Goal: Task Accomplishment & Management: Use online tool/utility

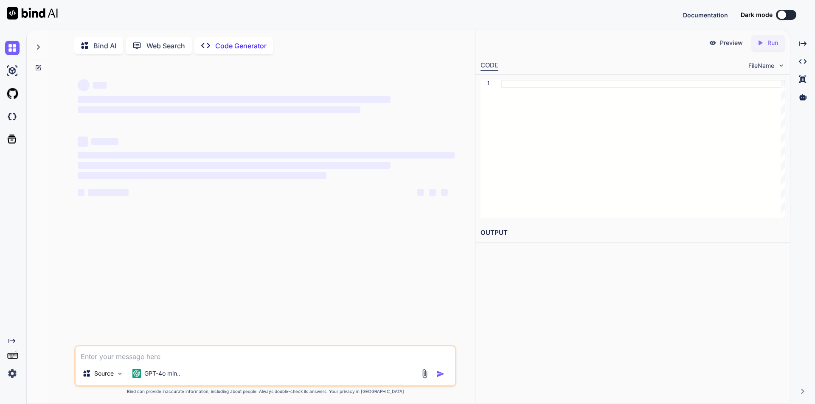
click at [109, 360] on textarea at bounding box center [265, 354] width 379 height 15
type textarea "x"
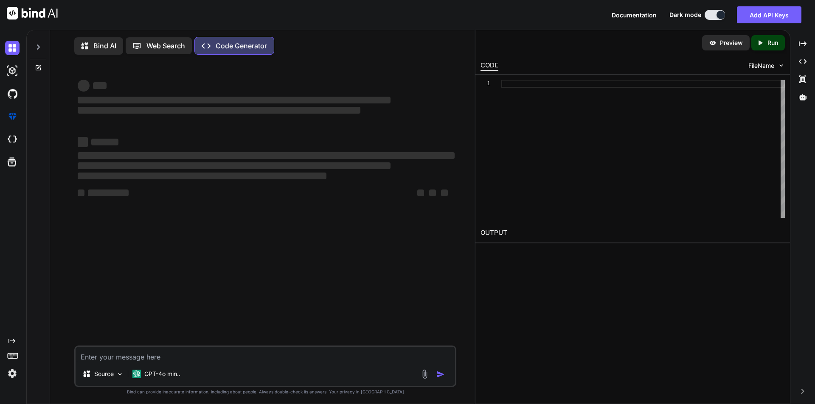
type textarea "Select * from Customer"
type textarea "x"
type textarea "Select * from Customer"
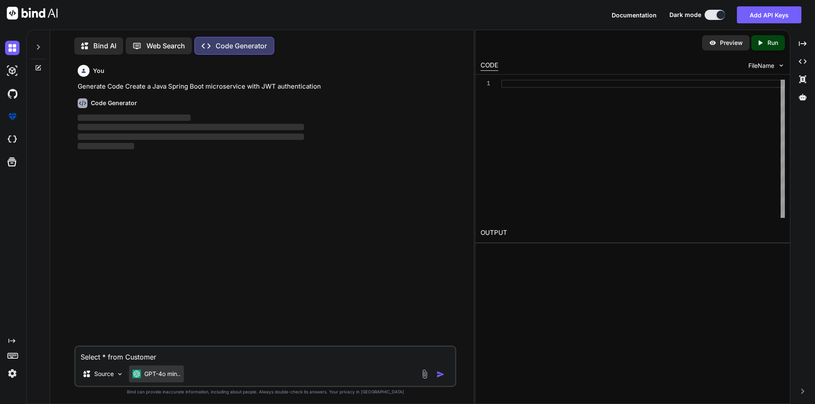
scroll to position [4, 0]
type textarea "x"
type textarea "Select * from Customer a"
type textarea "x"
type textarea "Select * from Customer ad"
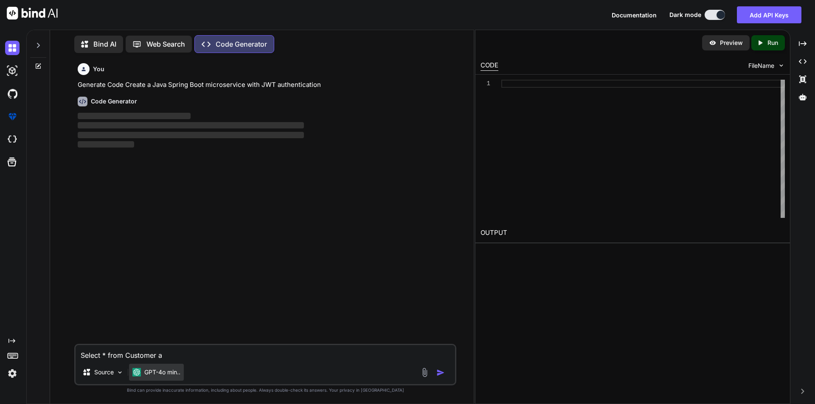
type textarea "x"
type textarea "Select * from Customer add"
type textarea "x"
type textarea "Select * from Customer add"
type textarea "x"
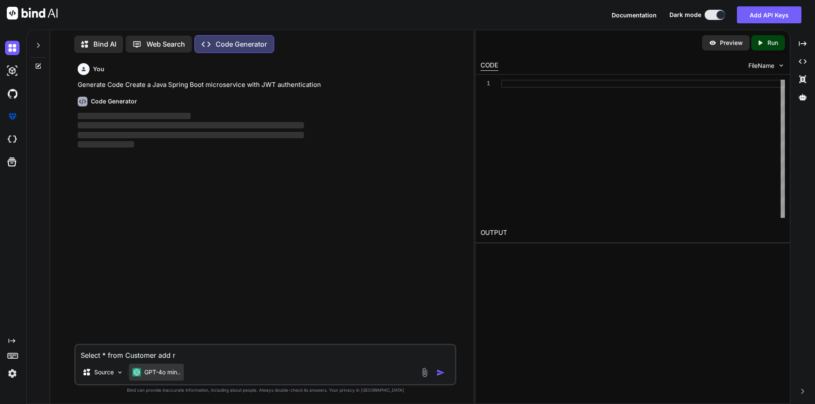
type textarea "Select * from Customer add rt"
type textarea "x"
type textarea "Select * from Customer add rtg"
type textarea "x"
type textarea "Select * from Customer add rtge"
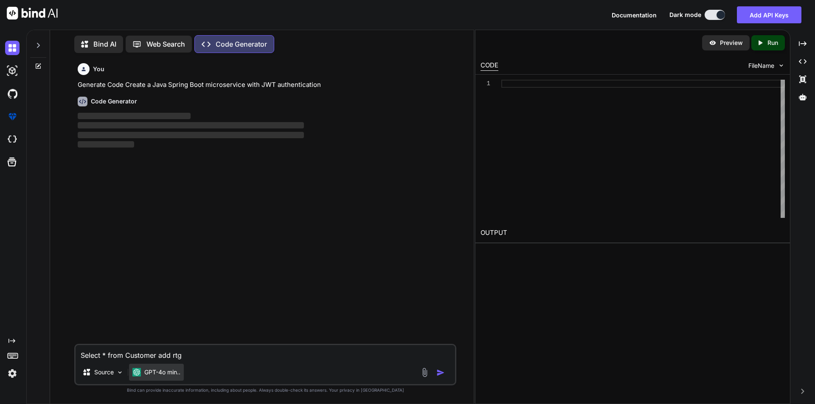
type textarea "x"
type textarea "Select * from Customer add rtge"
type textarea "x"
type textarea "Select * from Customer add rtge"
type textarea "x"
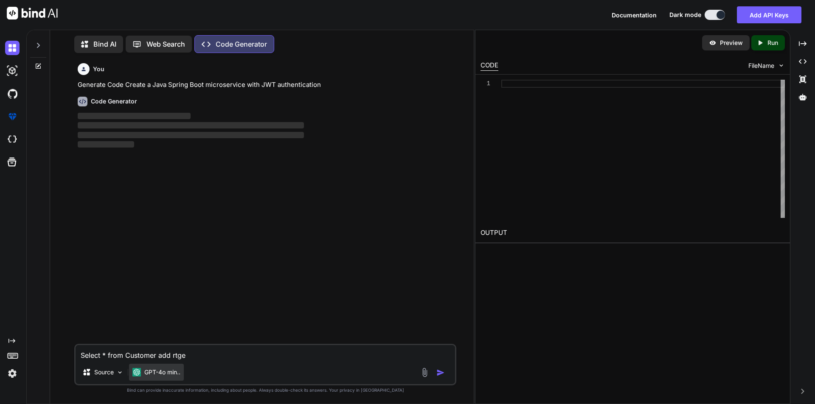
type textarea "Select * from Customer add rtg"
type textarea "x"
type textarea "Select * from Customer add rt"
type textarea "x"
type textarea "Select * from Customer add r"
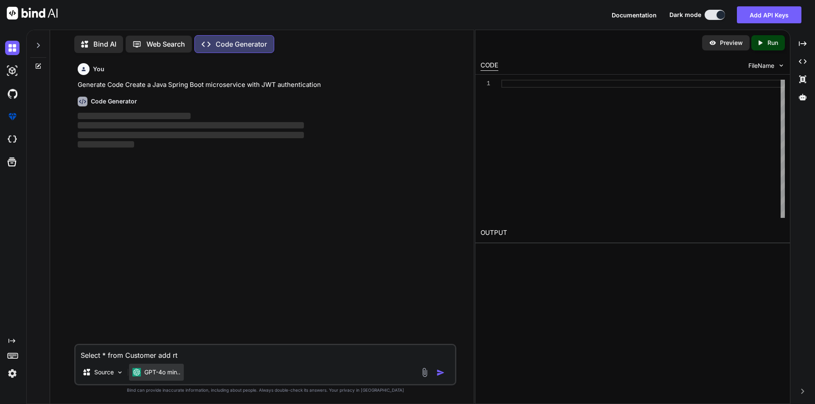
type textarea "x"
type textarea "Select * from Customer add"
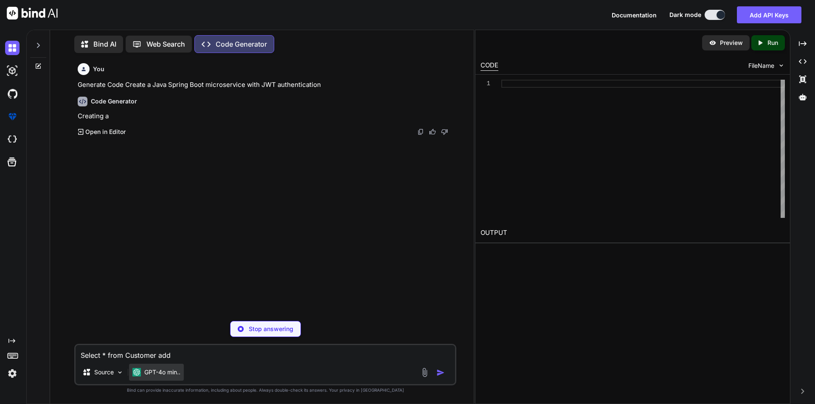
type textarea "x"
type textarea "Select * from Customer add t"
type textarea "x"
type textarea "Select * from Customer add th"
type textarea "x"
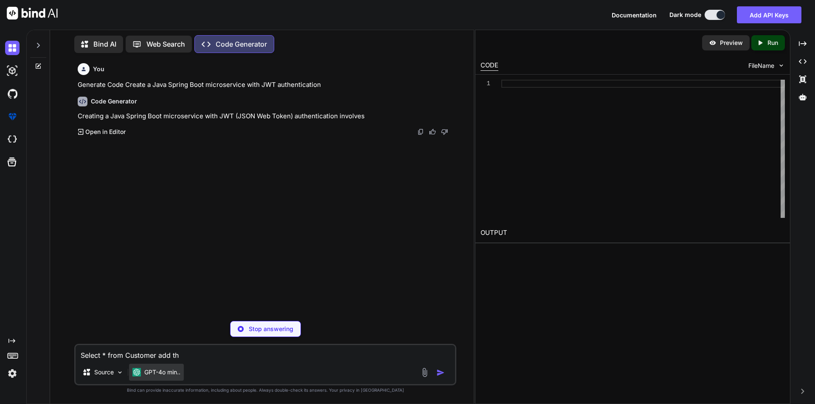
type textarea "Select * from Customer add the"
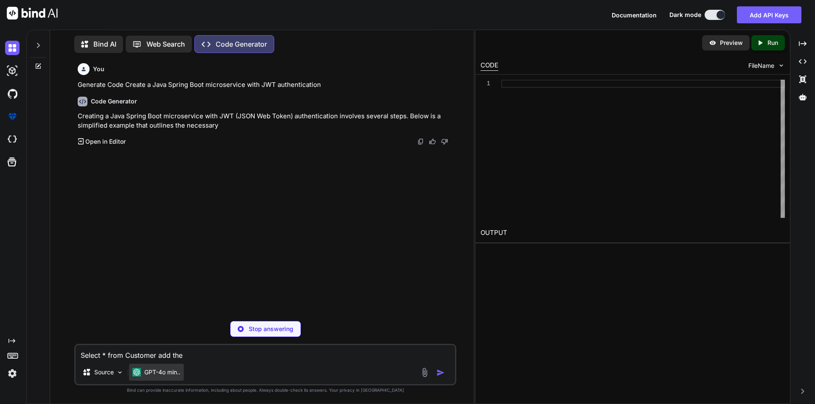
type textarea "x"
type textarea "Select * from Customer add the"
type textarea "x"
type textarea "Select * from Customer add the n"
type textarea "x"
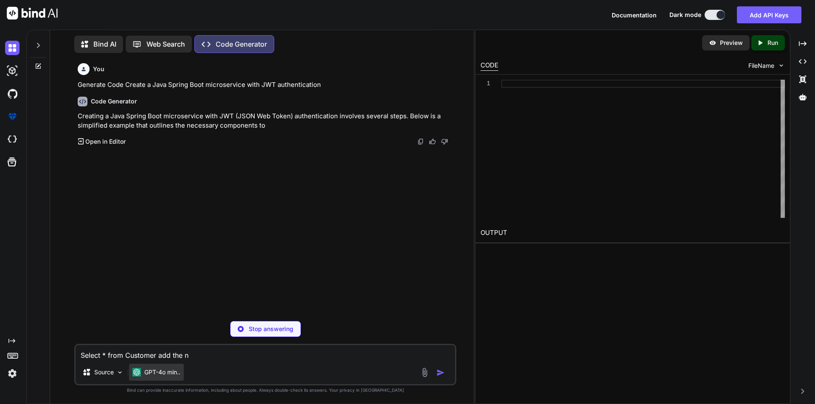
type textarea "Select * from Customer add the ne"
type textarea "x"
type textarea "Select * from Customer add the new"
type textarea "x"
type textarea "Select * from Customer add the new"
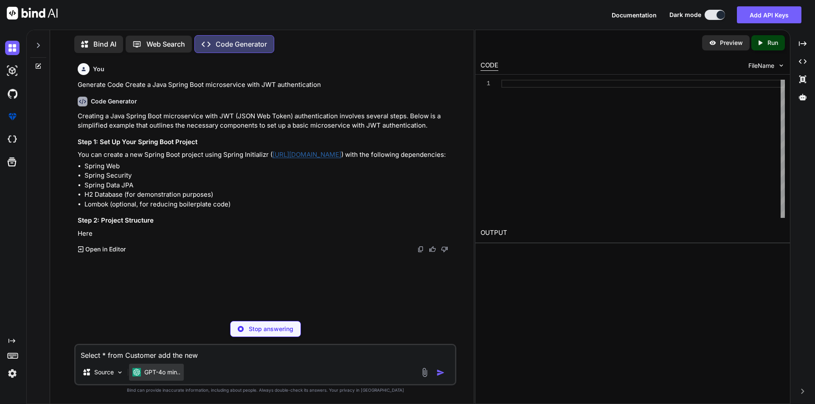
type textarea "x"
type textarea "Select * from Customer add the new c"
type textarea "x"
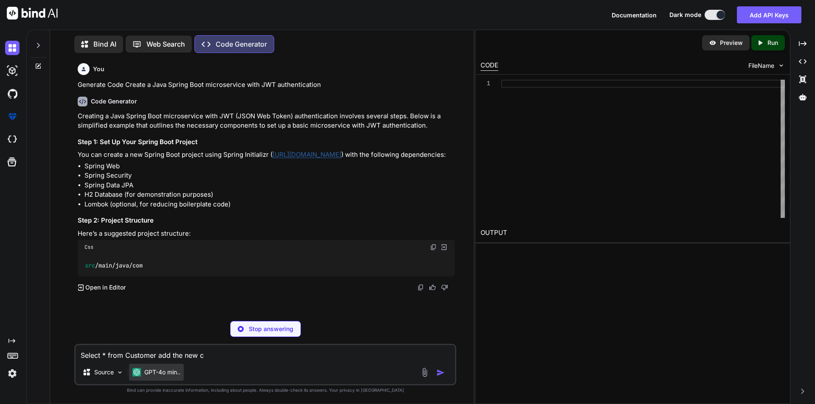
type textarea "Select * from Customer add the new co"
type textarea "x"
type textarea "Select * from Customer add the new col"
type textarea "x"
type textarea "Select * from Customer add the new colu"
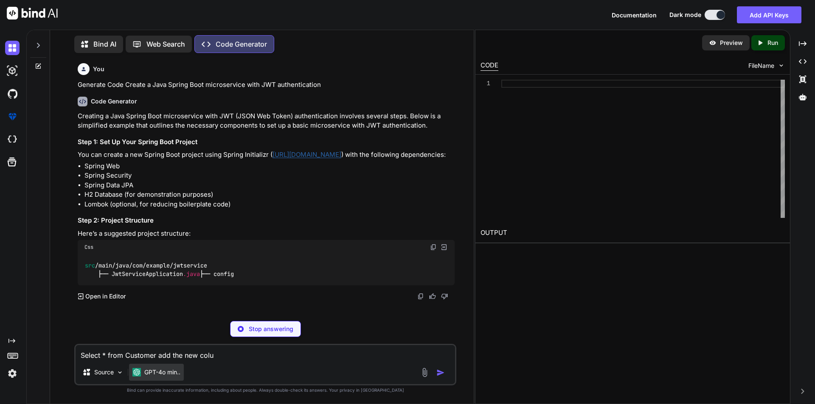
type textarea "x"
type textarea "Select * from Customer add the new colun"
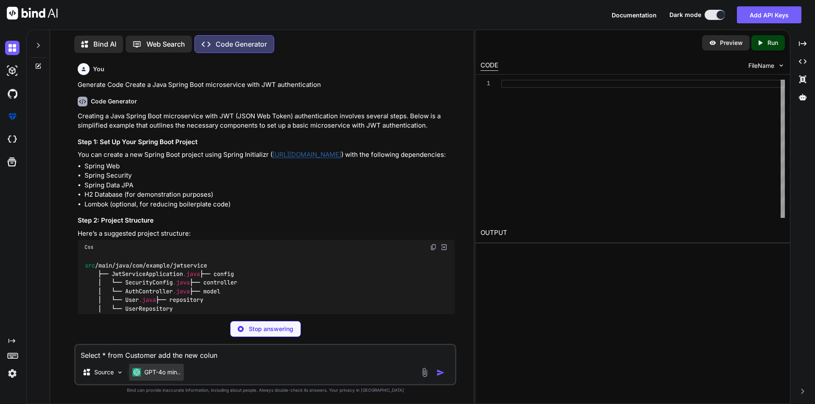
type textarea "x"
type textarea "Select * from Customer add the new colu"
type textarea "x"
type textarea "Select * from Customer add the new col"
type textarea "x"
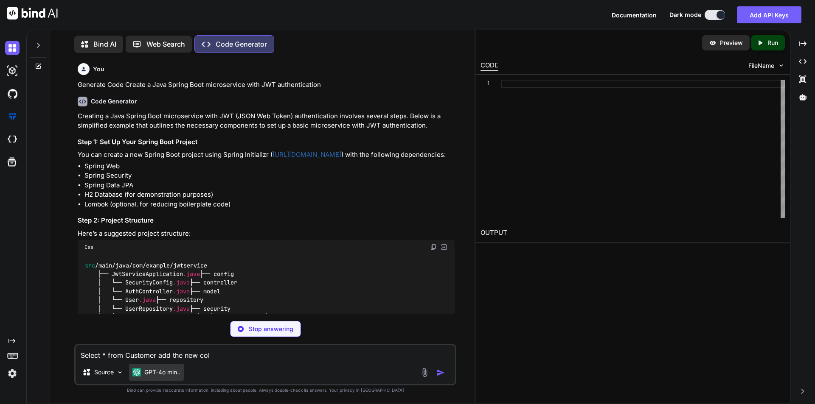
type textarea "Select * from Customer add the new colm"
type textarea "x"
type textarea "Select * from Customer add the new colmn"
type textarea "x"
type textarea "Select * from Customer add the new colmn"
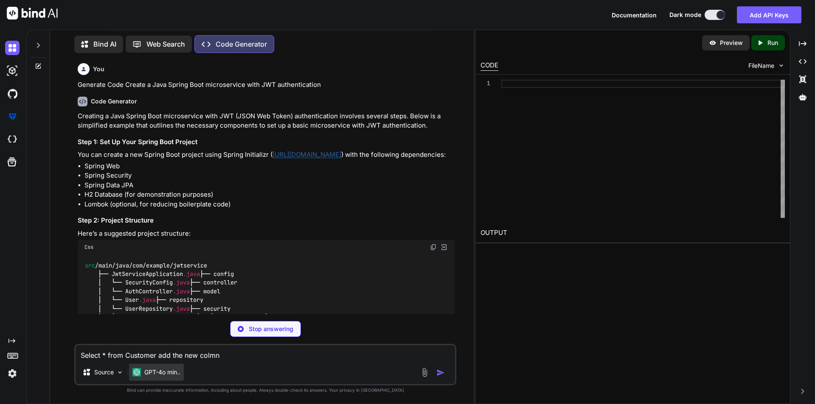
type textarea "x"
type textarea "Select * from Customer add the new colmn i"
type textarea "x"
type textarea "Select * from Customer add the new colmn in"
type textarea "x"
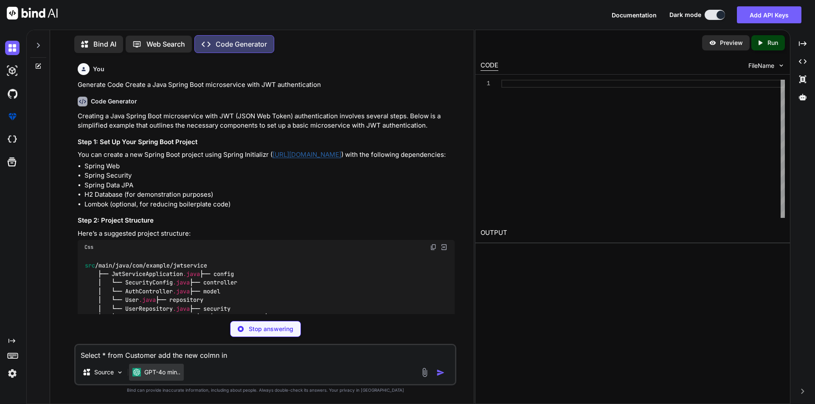
type textarea "Select * from Customer add the new colmn in"
type textarea "x"
type textarea "Select * from Customer add the new colmn in t"
type textarea "x"
type textarea "Select * from Customer add the new colmn in th"
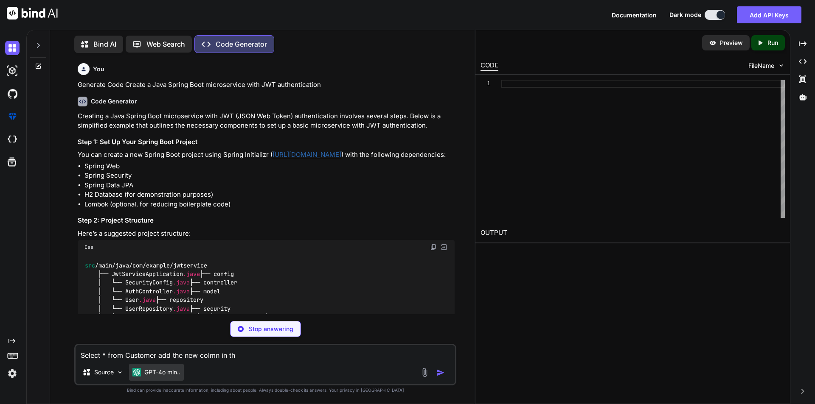
type textarea "x"
type textarea "Select * from Customer add the new colmn in the"
type textarea "x"
type textarea "Select * from Customer add the new colmn in the"
type textarea "x"
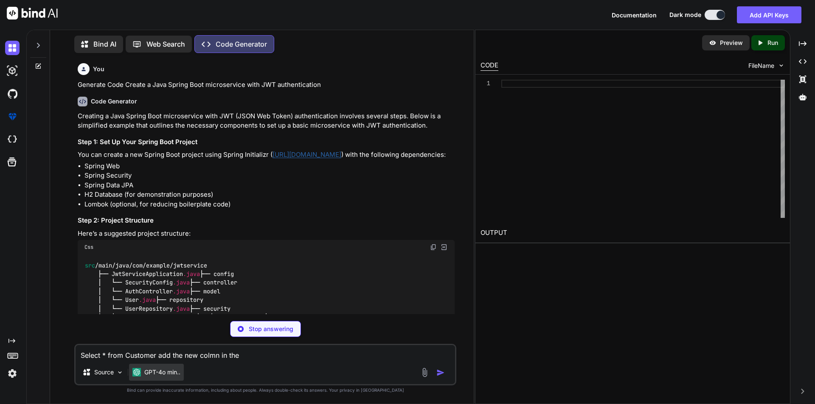
type textarea "Select * from Customer add the new colmn in the"
type textarea "x"
type textarea "Select * from Customer add the new colmn in th"
type textarea "x"
type textarea "Select * from Customer add the new colmn in t"
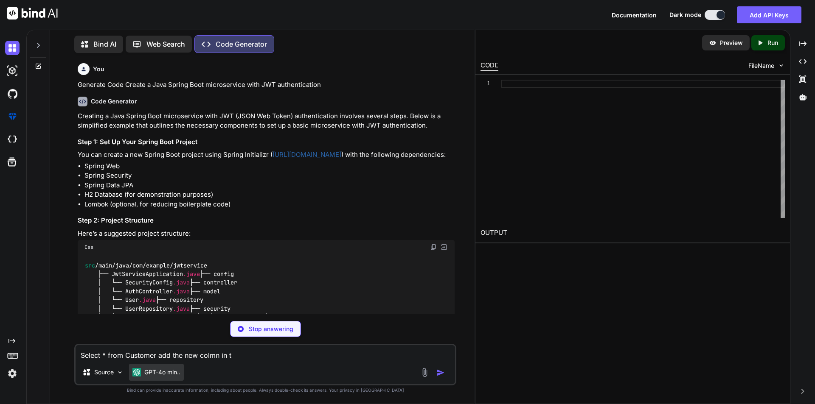
type textarea "x"
type textarea "Select * from Customer add the new colmn in"
type textarea "x"
type textarea "Select * from Customer add the new colmn in t"
type textarea "x"
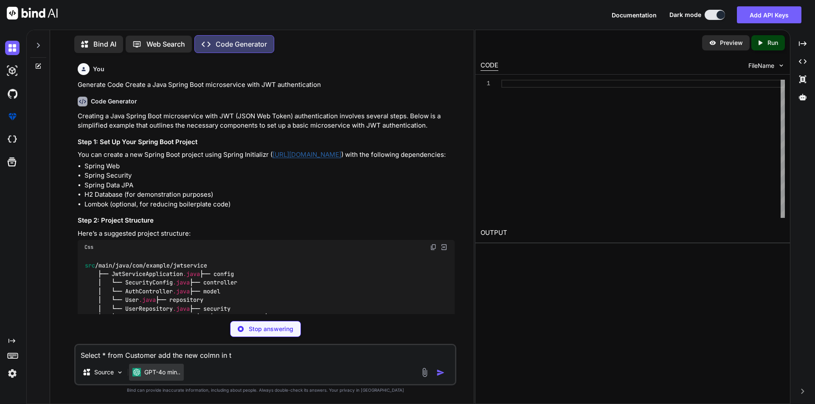
type textarea "Select * from Customer add the new colmn in th"
type textarea "x"
type textarea "Select * from Customer add the new colmn in thi"
type textarea "x"
type textarea "Select * from Customer add the new colmn in this"
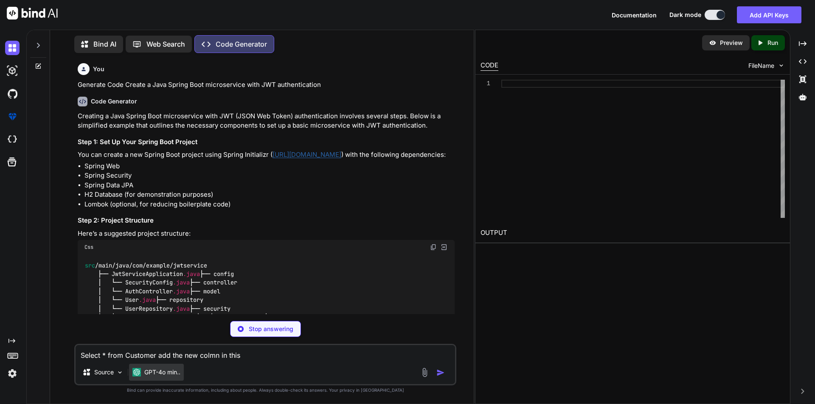
type textarea "x"
type textarea "Select * from Customer add the new colmn in this"
type textarea "x"
type textarea "Select * from Customer add the new colmn in this t"
type textarea "x"
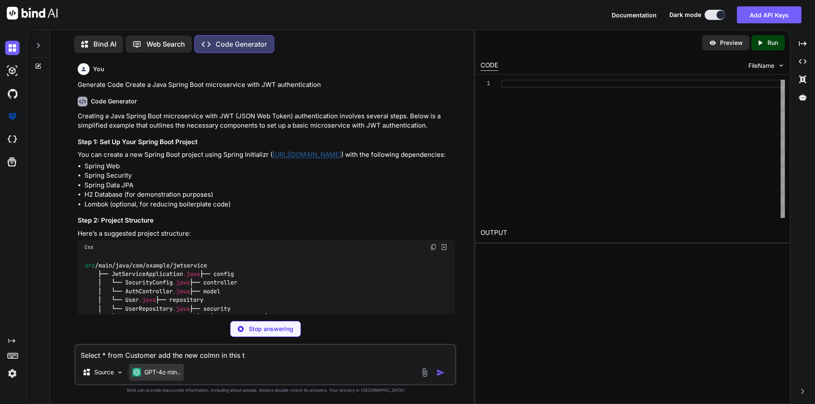
type textarea "Select * from Customer add the new colmn in this ta"
type textarea "x"
type textarea "Select * from Customer add the new colmn in this tab"
type textarea "x"
type textarea "Select * from Customer add the new colmn in this tabl"
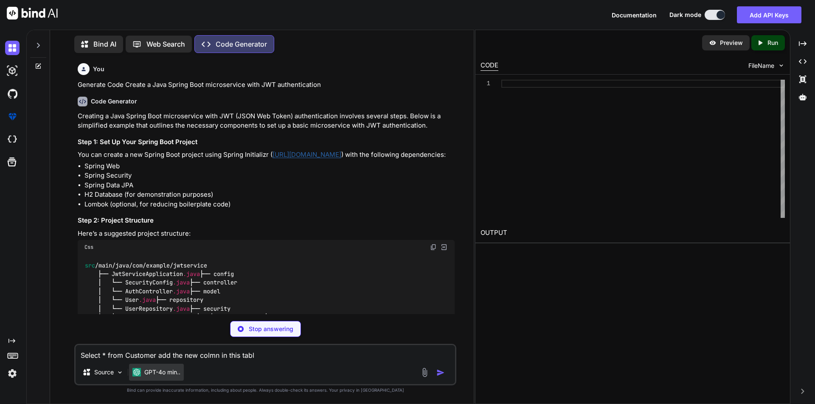
type textarea "x"
type textarea "Select * from Customer add the new colmn in this table"
type textarea "x"
type textarea "Select * from Customer add the new colmn in this table"
type textarea "x"
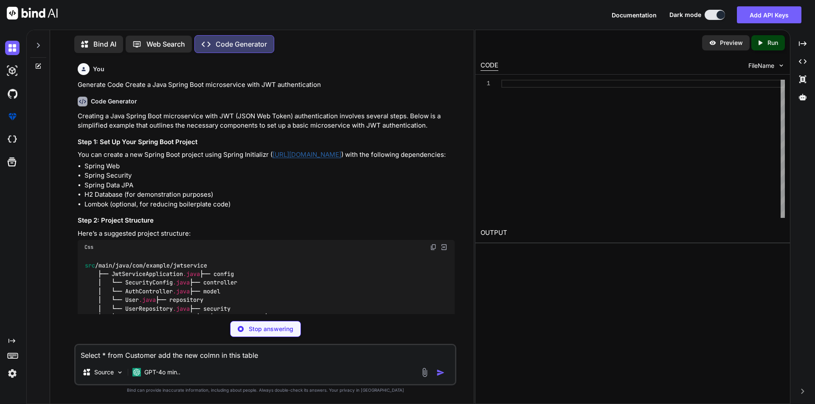
click at [272, 354] on textarea "Select * from Customer add the new colmn in this table" at bounding box center [265, 352] width 379 height 15
paste textarea "FaxNumber"
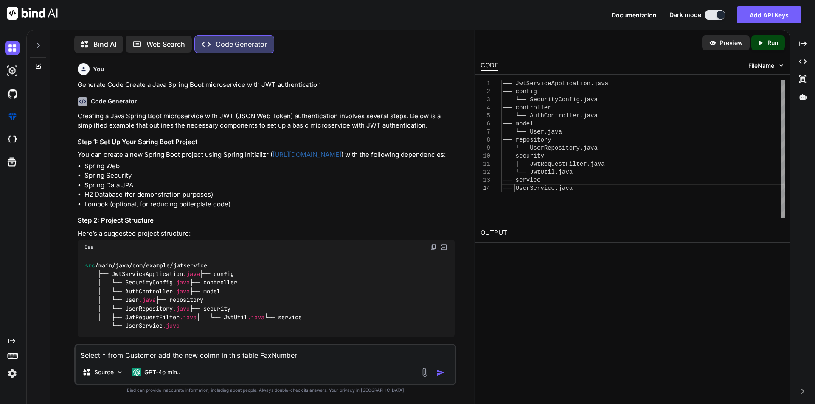
paste textarea "nvarchar(50)"
type textarea "Select * from Customer add the new colmn in this table FaxNumber nvarchar(50)"
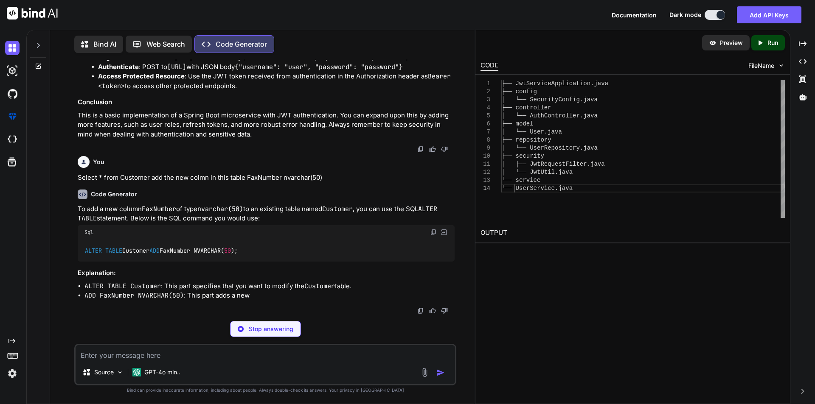
scroll to position [2979, 0]
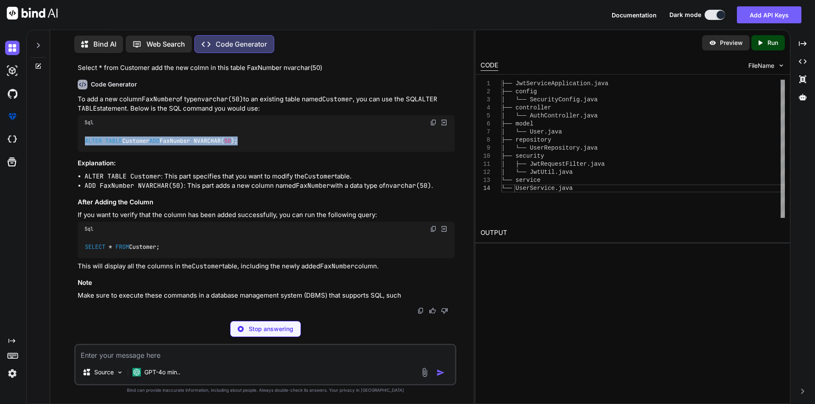
drag, startPoint x: 183, startPoint y: 247, endPoint x: 76, endPoint y: 241, distance: 107.1
click at [76, 241] on div "You Generate Code Create a Java Spring Boot microservice with JWT authenticatio…" at bounding box center [266, 187] width 380 height 255
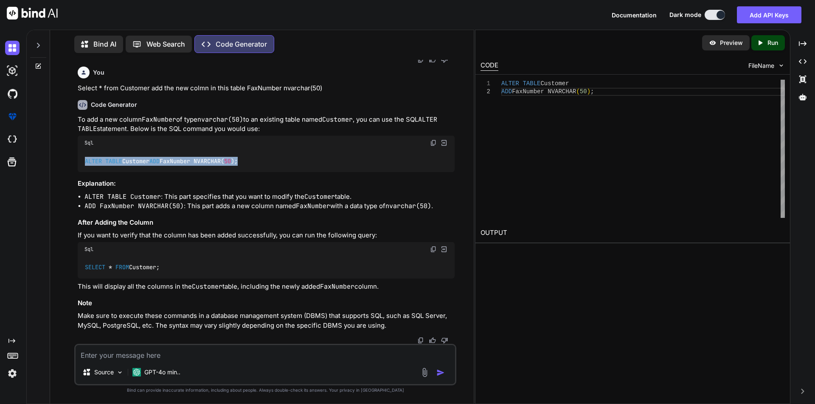
copy code "ALTER TABLE Customer ADD FaxNumber NVARCHAR( 50 );"
